Goal: Complete application form

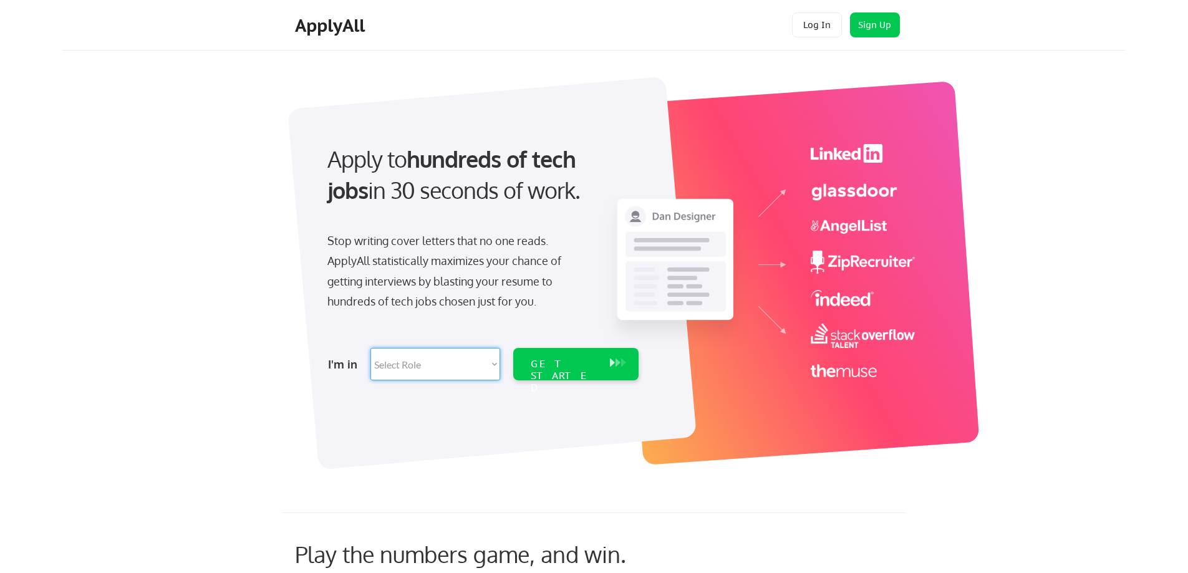
click at [497, 365] on select "Select Role Software Engineering Product Management Customer Success Sales UI/U…" at bounding box center [436, 364] width 130 height 32
select select ""hr_recruiting""
click at [371, 348] on select "Select Role Software Engineering Product Management Customer Success Sales UI/U…" at bounding box center [436, 364] width 130 height 32
select select ""hr_recruiting""
click at [527, 362] on div "GET STARTED" at bounding box center [564, 364] width 79 height 32
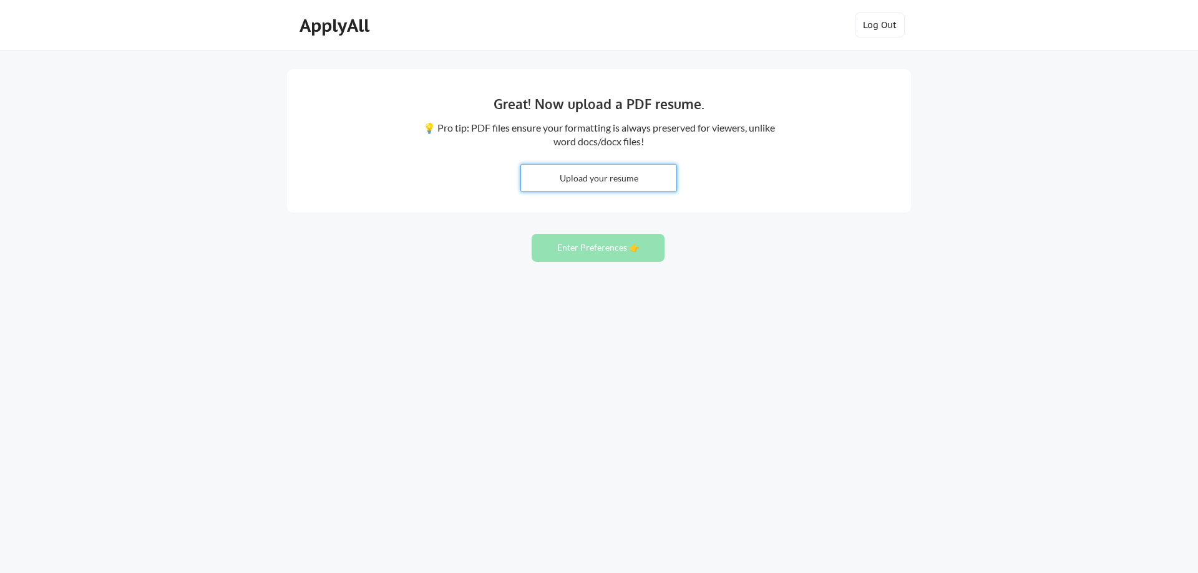
click at [560, 173] on input "file" at bounding box center [598, 178] width 155 height 27
type input "C:\fakepath\[PERSON_NAME] CV. 2025.docx"
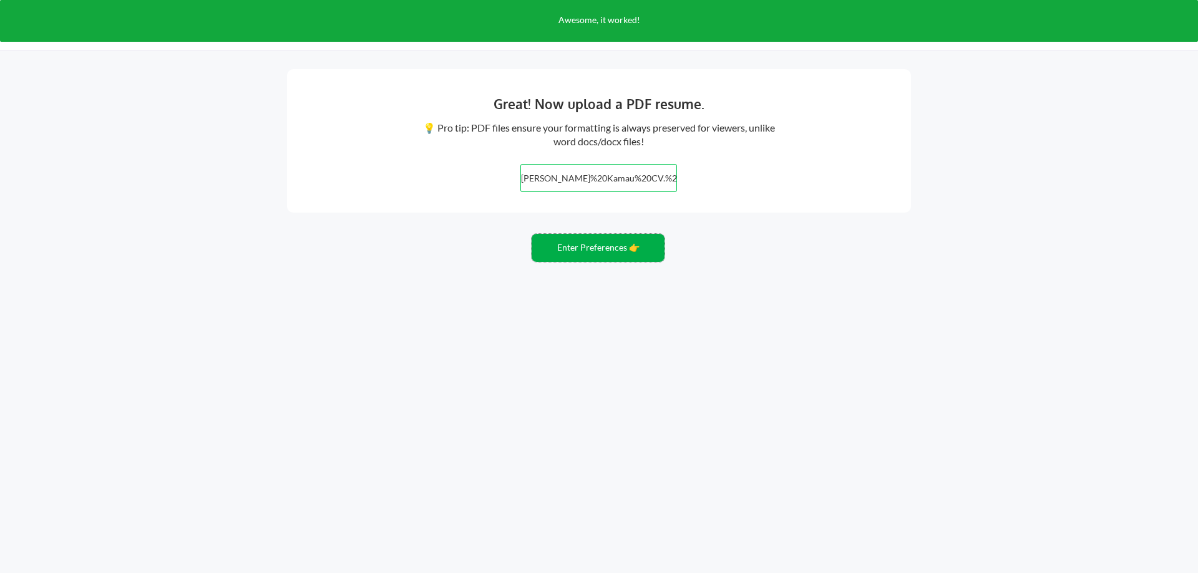
click at [616, 253] on button "Enter Preferences 👉" at bounding box center [598, 248] width 133 height 28
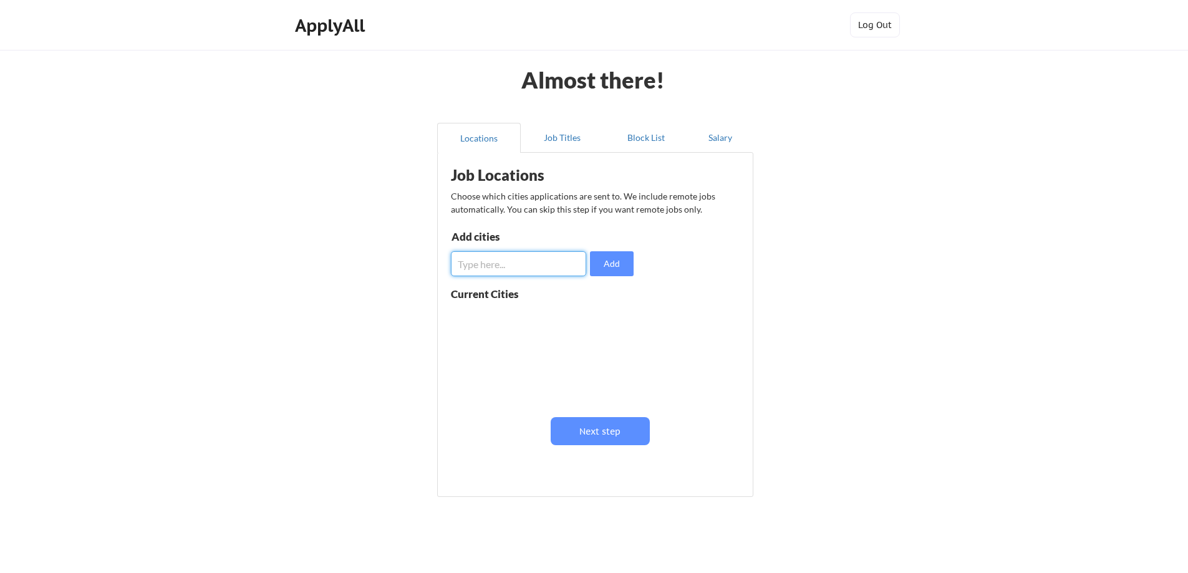
click at [517, 267] on input "input" at bounding box center [518, 263] width 135 height 25
type input "Nairobi"
click at [604, 440] on button "Next step" at bounding box center [600, 431] width 99 height 28
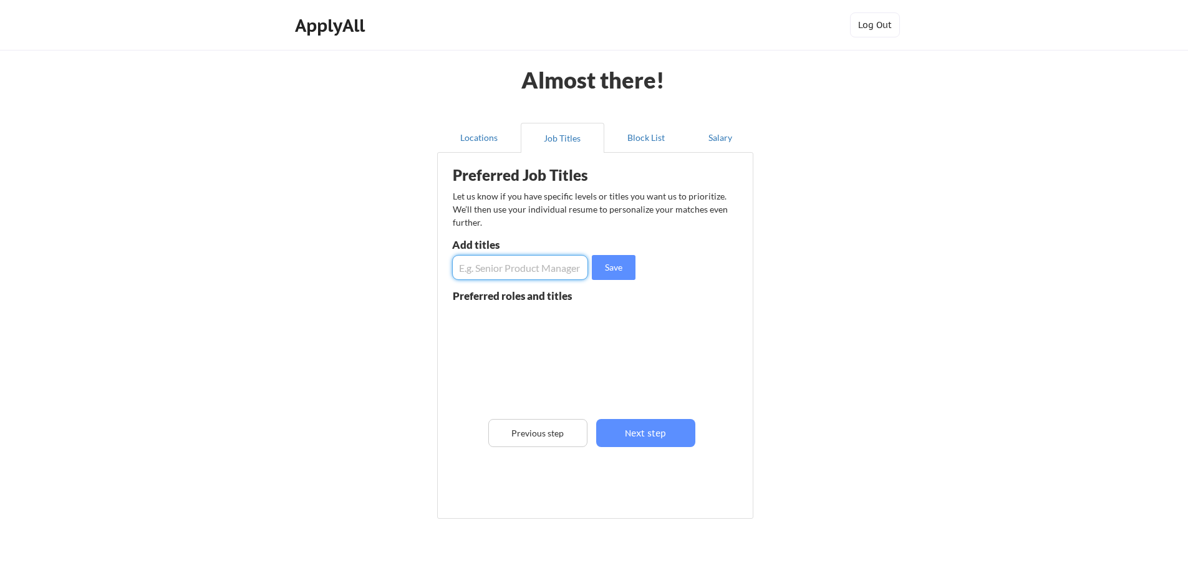
click at [530, 271] on input "input" at bounding box center [520, 267] width 136 height 25
type input "Human Resource Officer"
click at [645, 439] on button "Next step" at bounding box center [645, 433] width 99 height 28
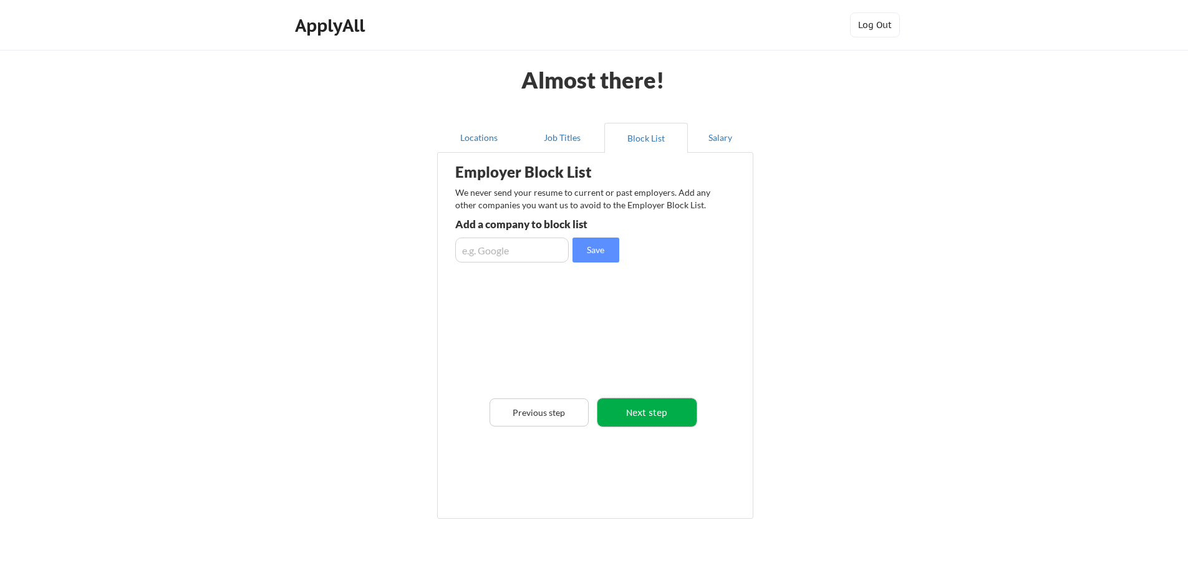
click at [654, 417] on button "Next step" at bounding box center [647, 413] width 99 height 28
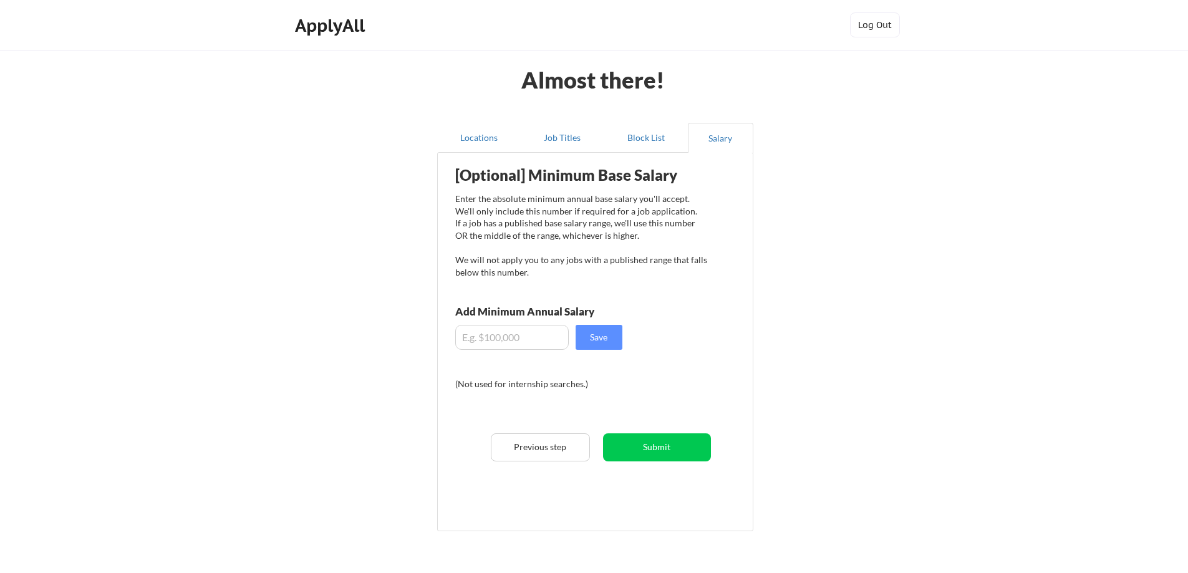
click at [525, 343] on input "input" at bounding box center [512, 337] width 114 height 25
click at [462, 339] on input "input" at bounding box center [512, 337] width 114 height 25
click at [478, 341] on input "input" at bounding box center [512, 337] width 114 height 25
type input "$100"
click at [605, 343] on button "Save" at bounding box center [599, 337] width 47 height 25
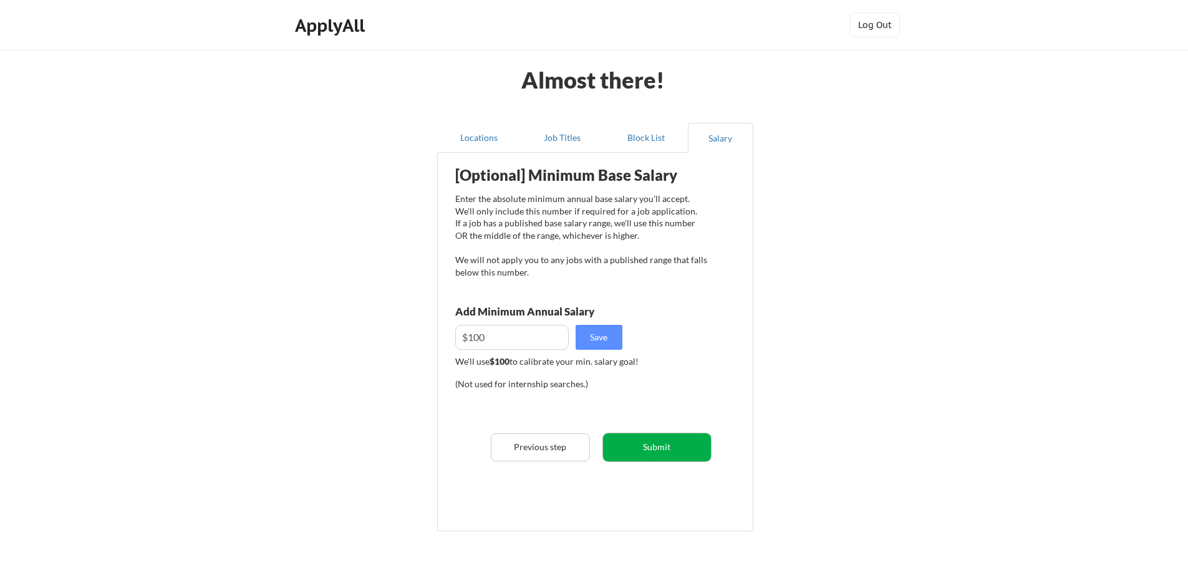
click at [638, 447] on button "Submit" at bounding box center [657, 448] width 108 height 28
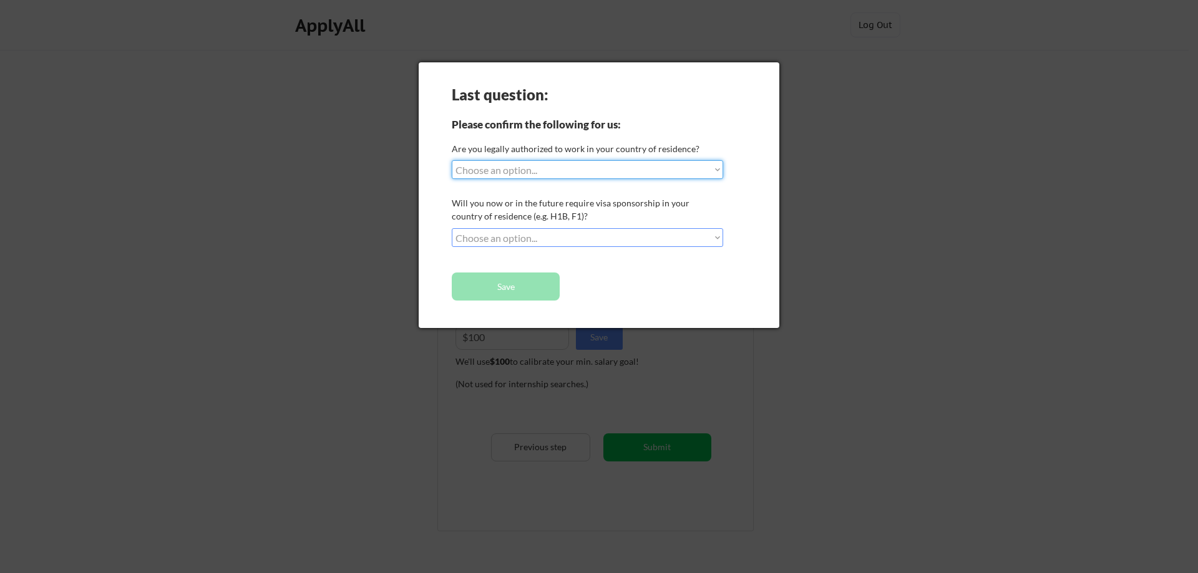
click at [714, 171] on select "Choose an option... Yes, I am a US Citizen Yes, I am a Canadian Citizen Yes, I …" at bounding box center [587, 169] width 271 height 19
click at [430, 273] on div "Last question: Please confirm the following for us: Are you legally authorized …" at bounding box center [599, 195] width 361 height 266
click at [712, 232] on select "Choose an option... No, I will not need sponsorship Yes, I will need sponsorship" at bounding box center [587, 237] width 271 height 19
click at [356, 353] on div at bounding box center [599, 286] width 1198 height 573
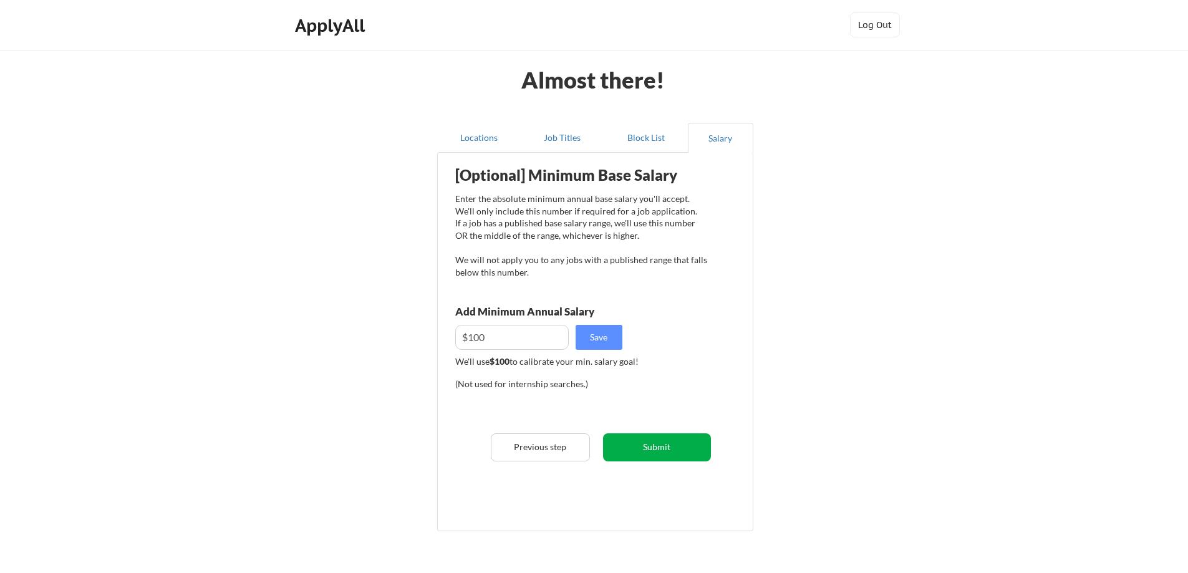
click at [655, 450] on button "Submit" at bounding box center [657, 448] width 108 height 28
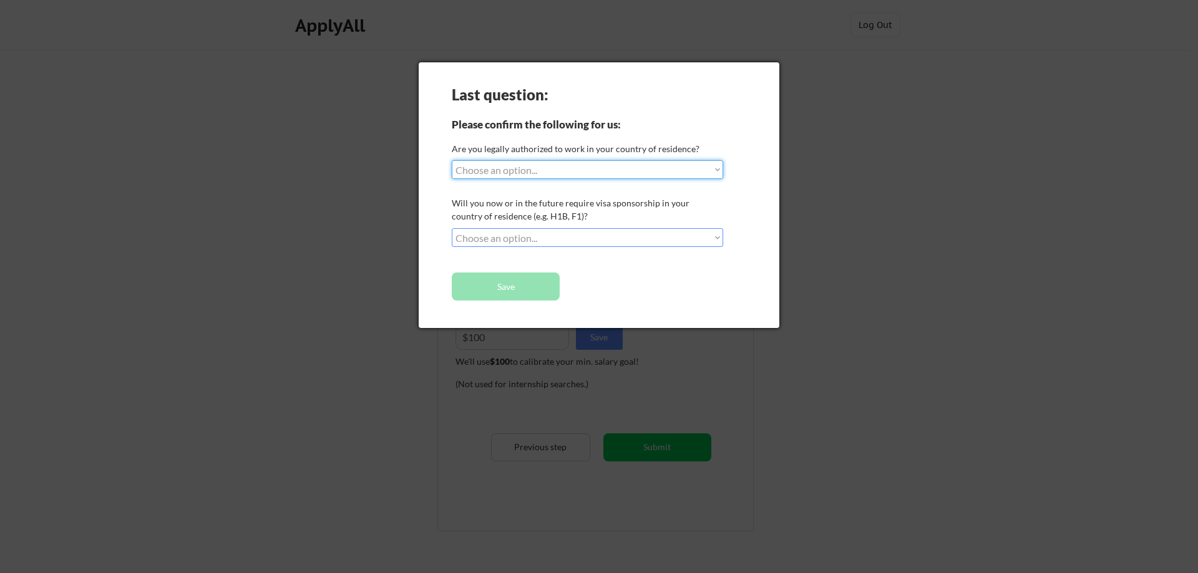
click at [706, 173] on select "Choose an option... Yes, I am a US Citizen Yes, I am a Canadian Citizen Yes, I …" at bounding box center [587, 169] width 271 height 19
select select ""no__i_am_not__yet__authorized""
click at [452, 160] on select "Choose an option... Yes, I am a US Citizen Yes, I am a Canadian Citizen Yes, I …" at bounding box center [587, 169] width 271 height 19
click at [719, 240] on select "Choose an option... No, I will not need sponsorship Yes, I will need sponsorship" at bounding box center [587, 237] width 271 height 19
select select ""yes__i_will_need_sponsorship""
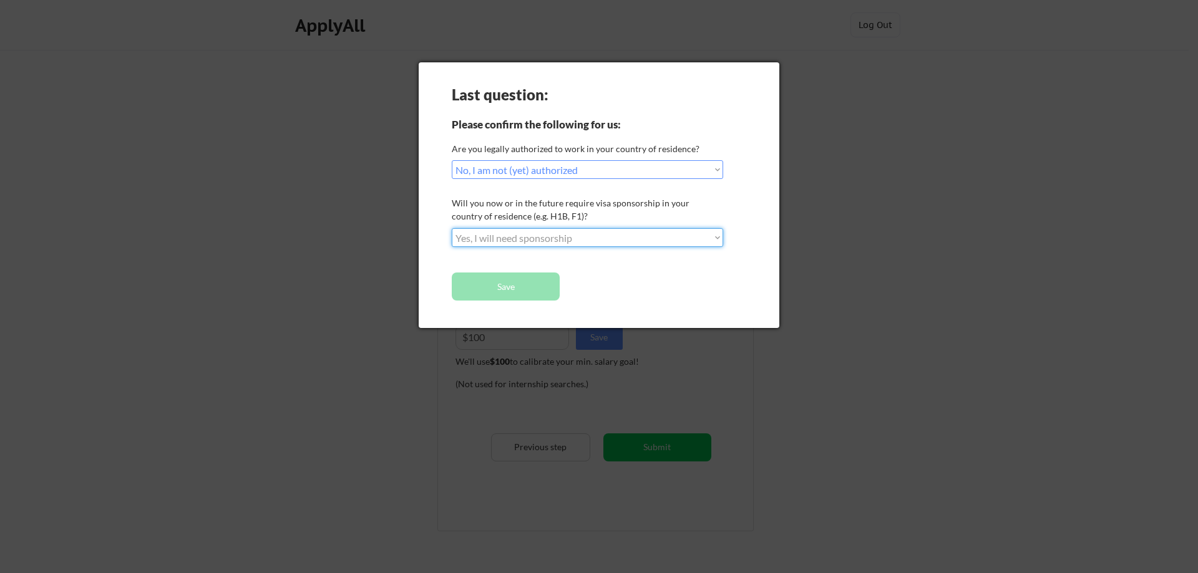
click at [452, 228] on select "Choose an option... No, I will not need sponsorship Yes, I will need sponsorship" at bounding box center [587, 237] width 271 height 19
click at [523, 274] on button "Save" at bounding box center [506, 287] width 108 height 28
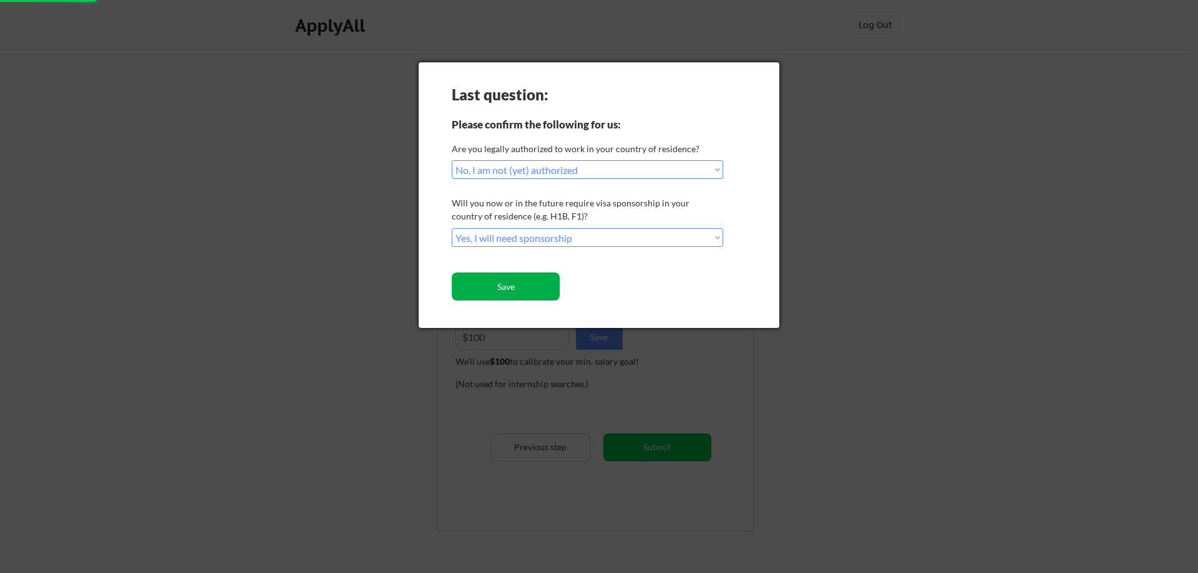
click at [530, 285] on button "Save" at bounding box center [506, 287] width 108 height 28
